Goal: Information Seeking & Learning: Learn about a topic

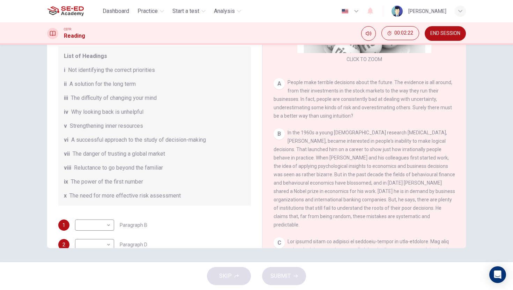
scroll to position [40, 0]
click at [105, 222] on body "This site uses cookies, as explained in our Privacy Policy . If you agree to th…" at bounding box center [256, 145] width 513 height 290
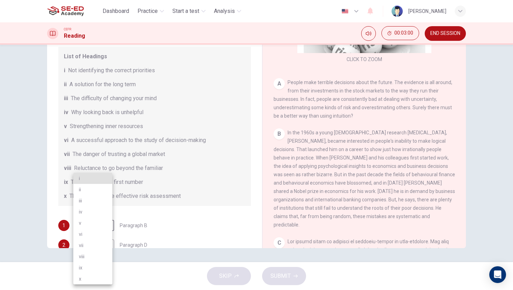
click at [95, 232] on li "vi" at bounding box center [92, 234] width 39 height 11
type input "vi"
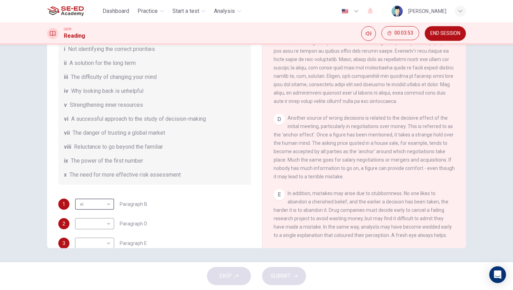
scroll to position [60, 0]
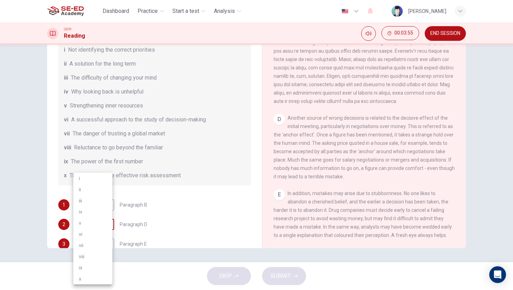
click at [96, 221] on body "This site uses cookies, as explained in our Privacy Policy . If you agree to th…" at bounding box center [256, 145] width 513 height 290
click at [95, 219] on li "v" at bounding box center [92, 223] width 39 height 11
type input "v"
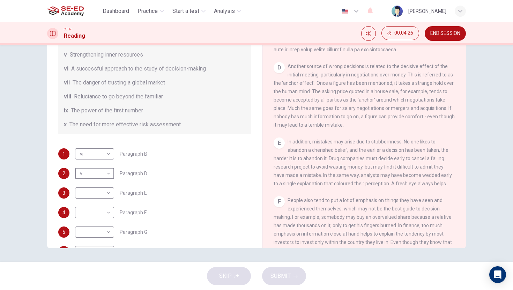
scroll to position [116, 0]
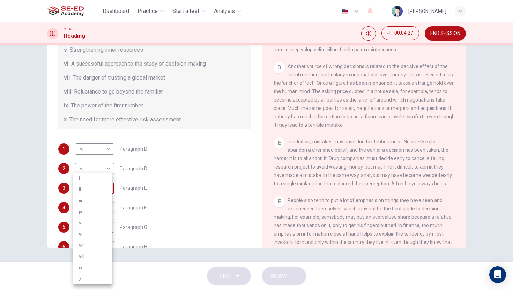
click at [100, 190] on body "This site uses cookies, as explained in our Privacy Policy . If you agree to th…" at bounding box center [256, 145] width 513 height 290
click at [94, 241] on li "vii" at bounding box center [92, 245] width 39 height 11
type input "vii"
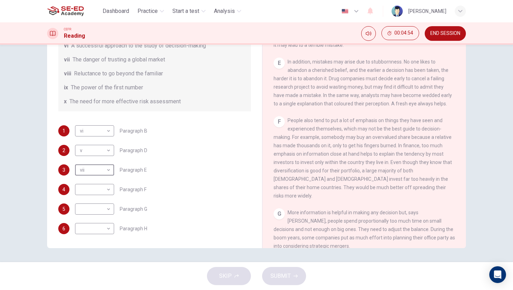
scroll to position [133, 0]
click at [102, 197] on body "This site uses cookies, as explained in our Privacy Policy . If you agree to th…" at bounding box center [256, 145] width 513 height 290
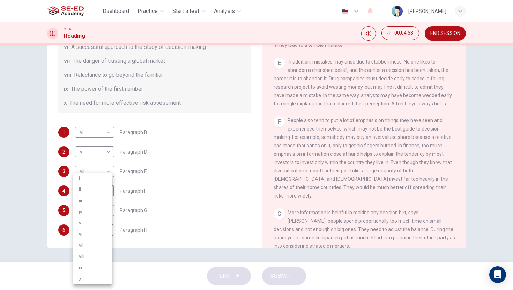
click at [92, 266] on li "ix" at bounding box center [92, 267] width 39 height 11
type input "ix"
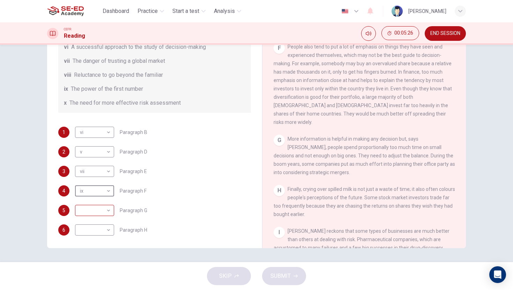
click at [88, 207] on body "This site uses cookies, as explained in our Privacy Policy . If you agree to th…" at bounding box center [256, 145] width 513 height 290
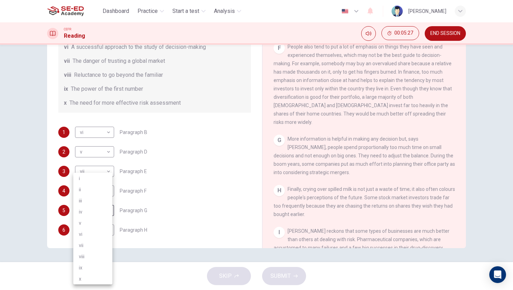
click at [89, 199] on li "iii" at bounding box center [92, 200] width 39 height 11
type input "iii"
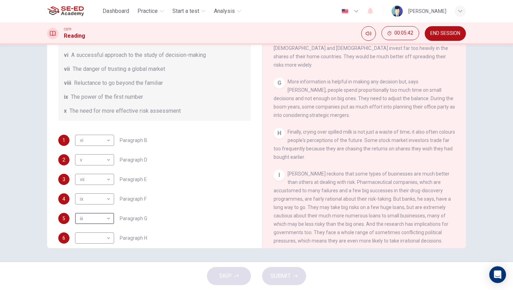
scroll to position [134, 0]
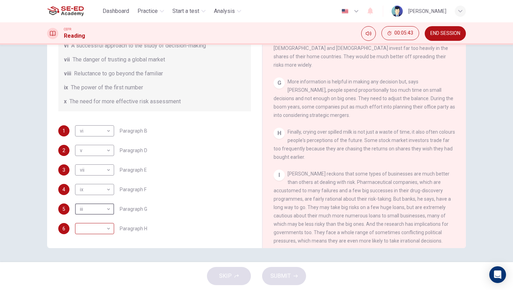
click at [106, 232] on body "This site uses cookies, as explained in our Privacy Policy . If you agree to th…" at bounding box center [256, 145] width 513 height 290
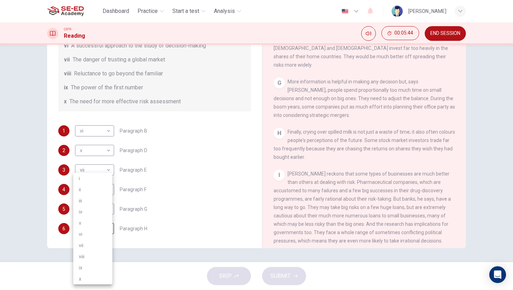
click at [98, 251] on li "viii" at bounding box center [92, 256] width 39 height 11
type input "viii"
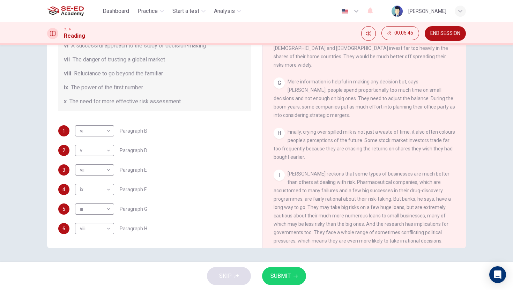
click at [286, 287] on div "SKIP SUBMIT" at bounding box center [256, 276] width 513 height 28
click at [285, 271] on span "SUBMIT" at bounding box center [281, 276] width 20 height 10
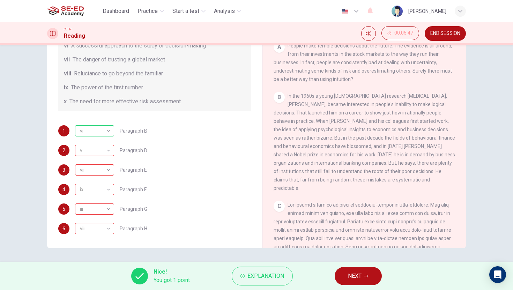
scroll to position [212, 0]
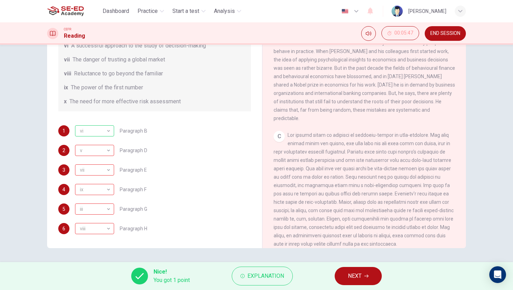
click at [353, 282] on button "NEXT" at bounding box center [358, 276] width 47 height 18
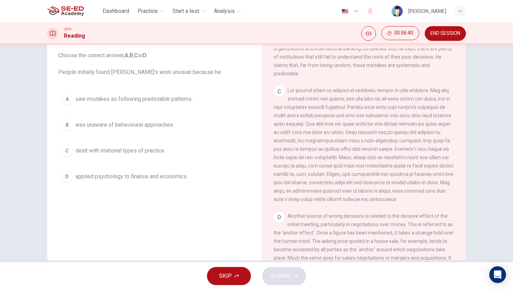
scroll to position [124, 0]
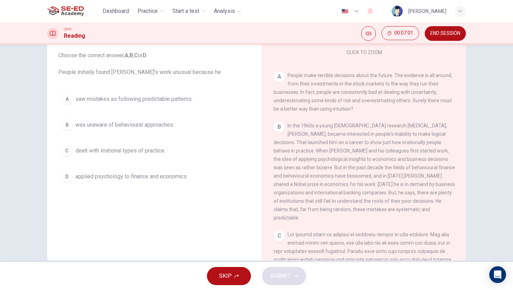
click at [64, 151] on div "C" at bounding box center [66, 150] width 11 height 11
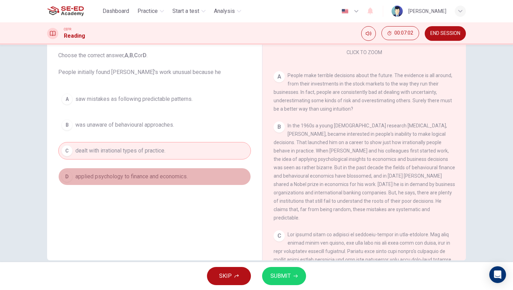
click at [60, 180] on button "D applied psychology to finance and economics." at bounding box center [154, 176] width 193 height 17
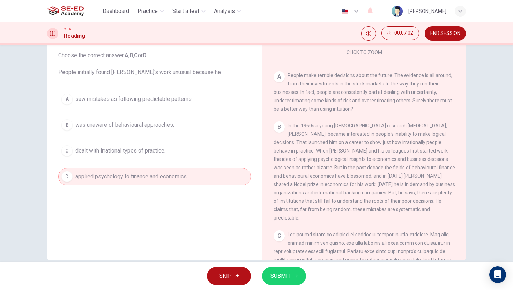
click at [272, 272] on span "SUBMIT" at bounding box center [281, 276] width 20 height 10
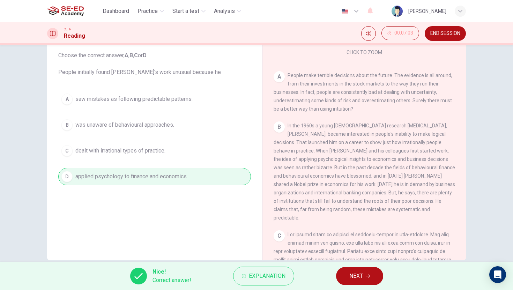
click at [346, 275] on button "NEXT" at bounding box center [359, 276] width 47 height 18
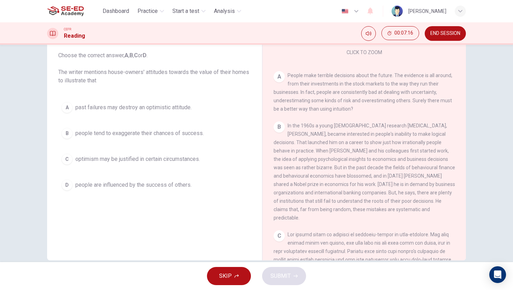
click at [71, 133] on button "B people tend to exaggerate their chances of success." at bounding box center [154, 133] width 193 height 17
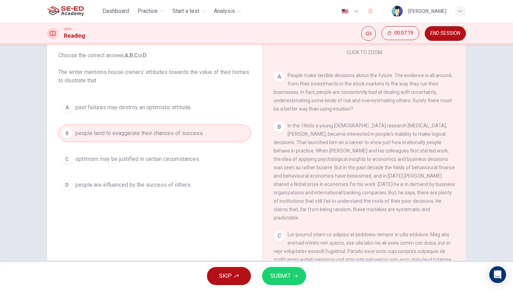
click at [294, 275] on icon "button" at bounding box center [296, 276] width 4 height 4
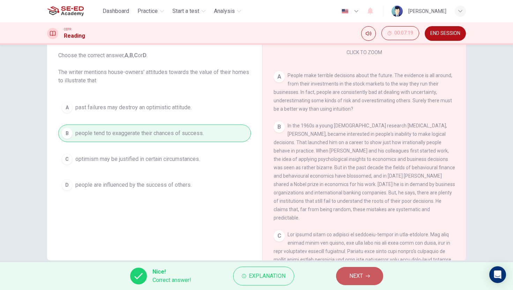
click at [358, 276] on span "NEXT" at bounding box center [357, 276] width 14 height 10
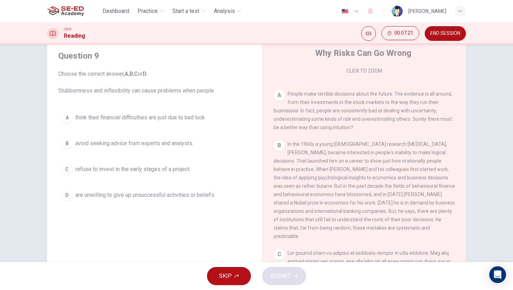
scroll to position [10, 0]
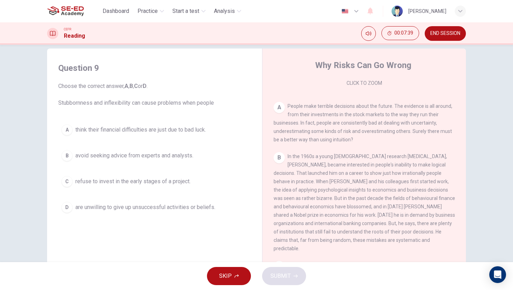
drag, startPoint x: 64, startPoint y: 210, endPoint x: 82, endPoint y: 213, distance: 18.7
click at [64, 210] on div "D" at bounding box center [66, 207] width 11 height 11
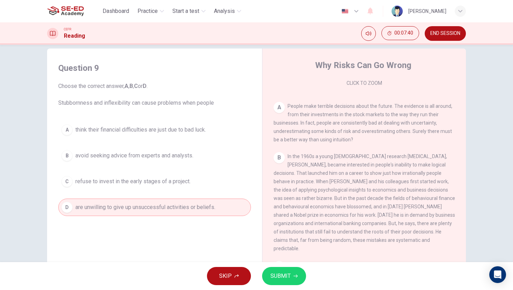
click at [283, 283] on button "SUBMIT" at bounding box center [284, 276] width 44 height 18
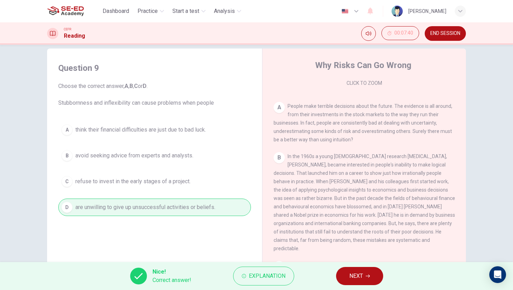
click at [355, 272] on span "NEXT" at bounding box center [357, 276] width 14 height 10
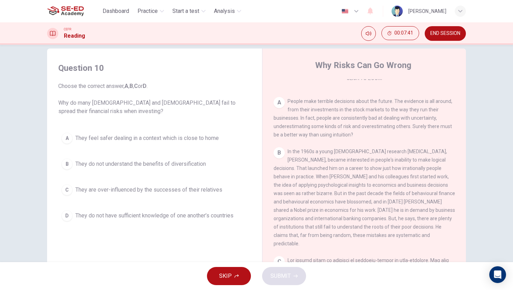
scroll to position [137, 0]
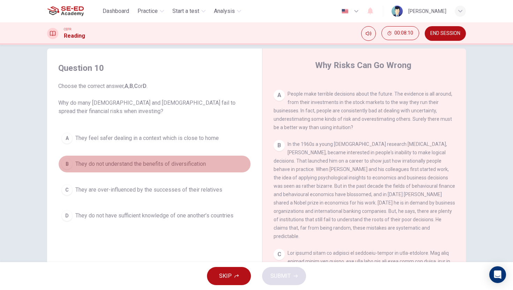
click at [66, 166] on div "B" at bounding box center [66, 164] width 11 height 11
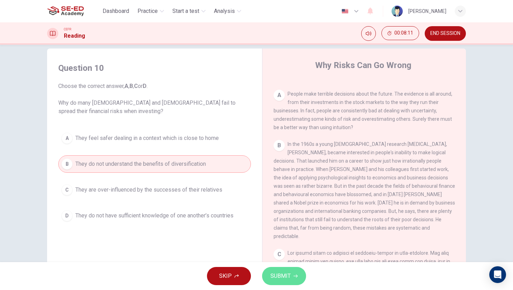
click at [280, 279] on span "SUBMIT" at bounding box center [281, 276] width 20 height 10
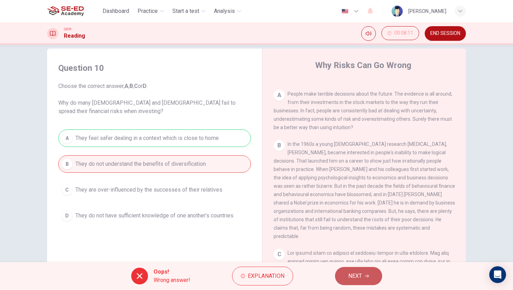
click at [350, 277] on span "NEXT" at bounding box center [356, 276] width 14 height 10
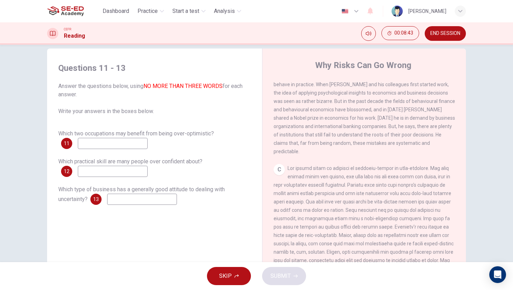
scroll to position [223, 0]
click at [123, 144] on input at bounding box center [113, 143] width 70 height 11
click at [105, 144] on input "infuancer" at bounding box center [113, 143] width 70 height 11
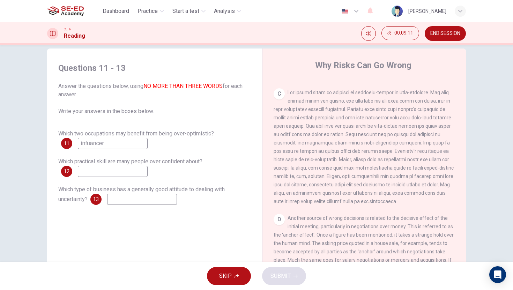
scroll to position [356, 0]
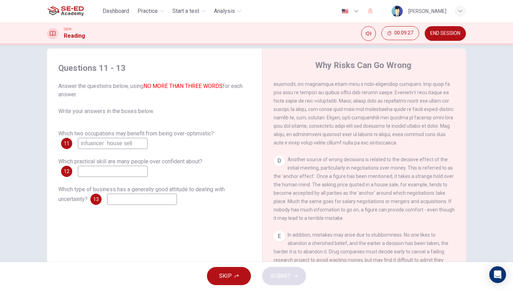
click at [104, 147] on input "infuancer house sell" at bounding box center [113, 143] width 70 height 11
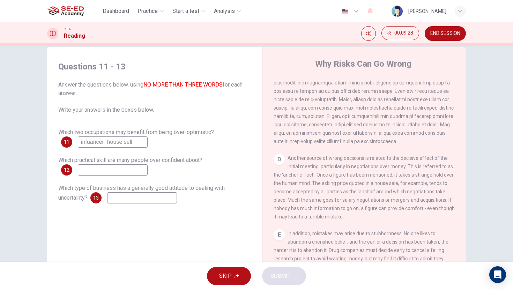
click at [102, 143] on input "infuancer house sell" at bounding box center [113, 142] width 70 height 11
type input "infuancer, house sell"
click at [87, 168] on input at bounding box center [113, 170] width 70 height 11
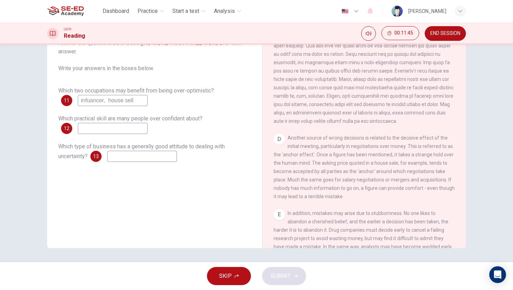
scroll to position [346, 0]
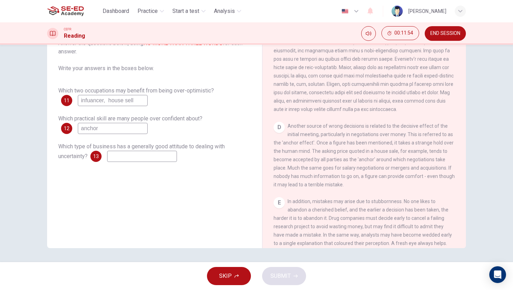
type input "anchor"
click at [126, 154] on input at bounding box center [142, 156] width 70 height 11
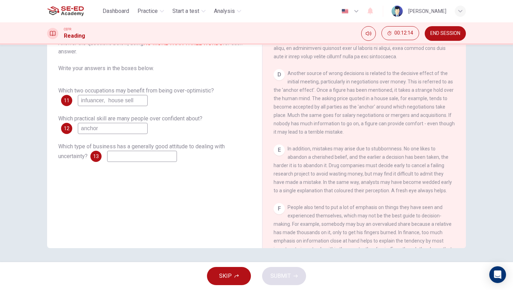
scroll to position [251, 0]
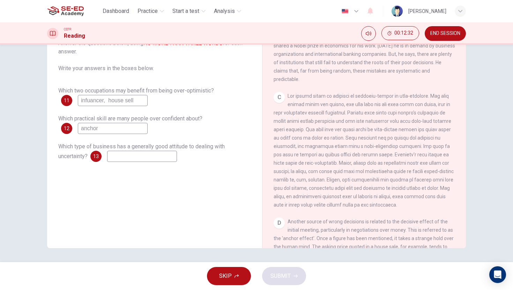
drag, startPoint x: 102, startPoint y: 128, endPoint x: 23, endPoint y: 127, distance: 78.6
click at [23, 127] on div "Questions 11 - 13 Answer the questions below, using NO MORE THAN THREE WORDS fo…" at bounding box center [256, 154] width 513 height 218
type input "respondents admin below-average"
click at [137, 154] on input at bounding box center [142, 156] width 70 height 11
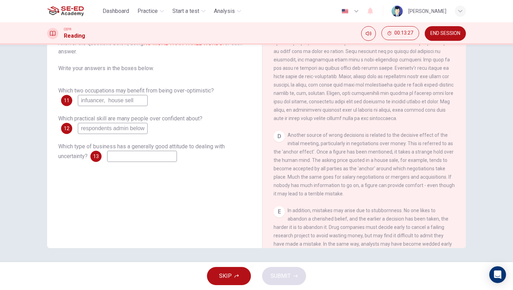
scroll to position [338, 0]
type input "anchor"
click at [280, 272] on span "SUBMIT" at bounding box center [281, 276] width 20 height 10
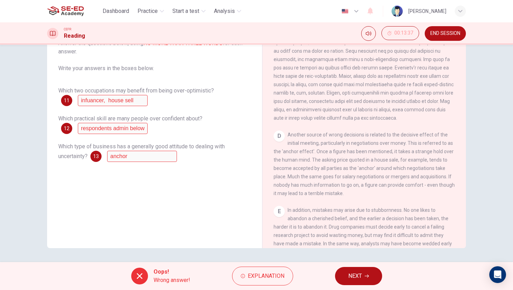
click at [140, 106] on div "Which two occupations may benefit from being over-optimistic? 11 infuancer, hou…" at bounding box center [154, 124] width 193 height 75
click at [359, 282] on button "NEXT" at bounding box center [358, 276] width 47 height 18
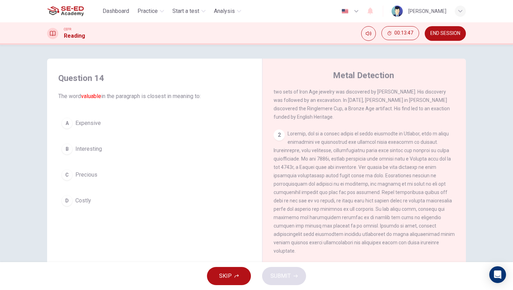
scroll to position [0, 0]
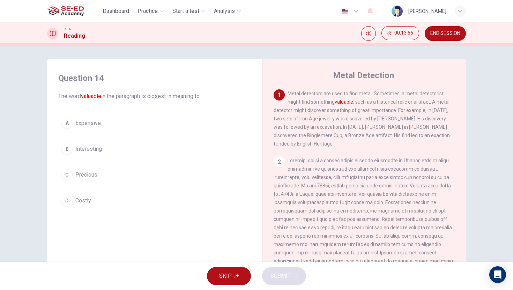
click at [68, 128] on button "A Expensive" at bounding box center [154, 123] width 193 height 17
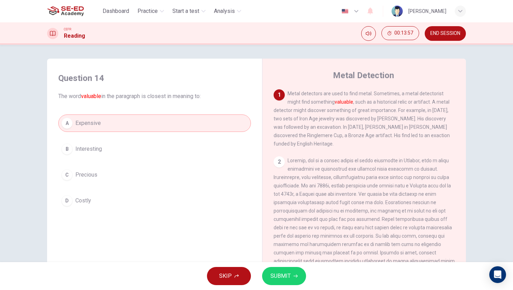
click at [284, 276] on span "SUBMIT" at bounding box center [281, 276] width 20 height 10
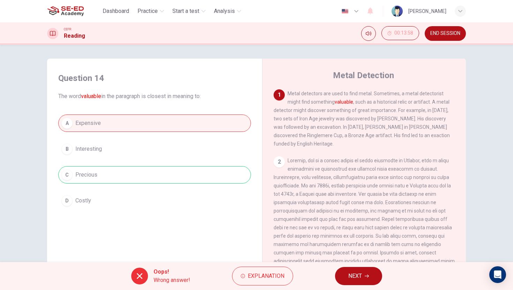
click at [352, 274] on span "NEXT" at bounding box center [356, 276] width 14 height 10
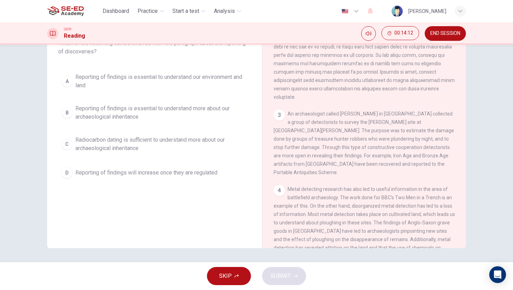
scroll to position [344, 0]
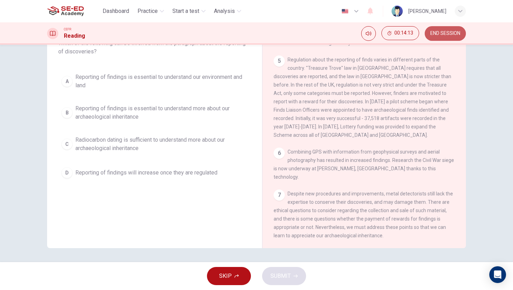
click at [448, 31] on span "END SESSION" at bounding box center [446, 34] width 30 height 6
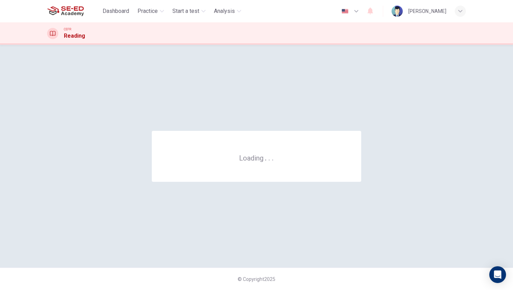
scroll to position [0, 0]
